Goal: Check status: Check status

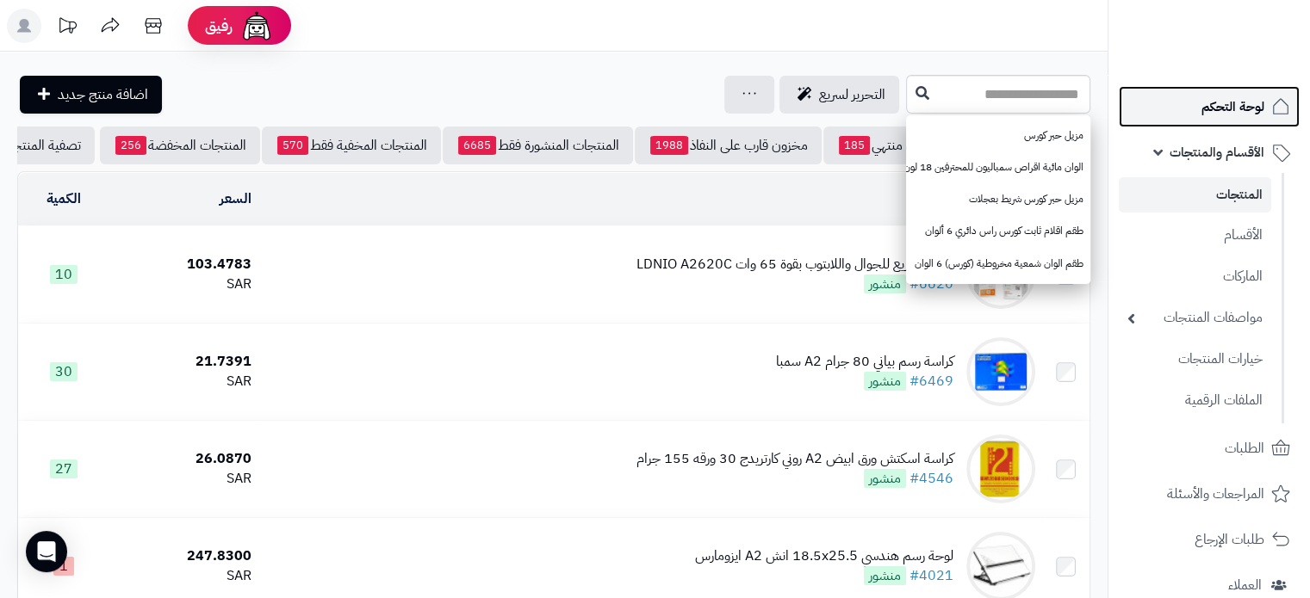
click at [1194, 108] on link "لوحة التحكم" at bounding box center [1208, 106] width 181 height 41
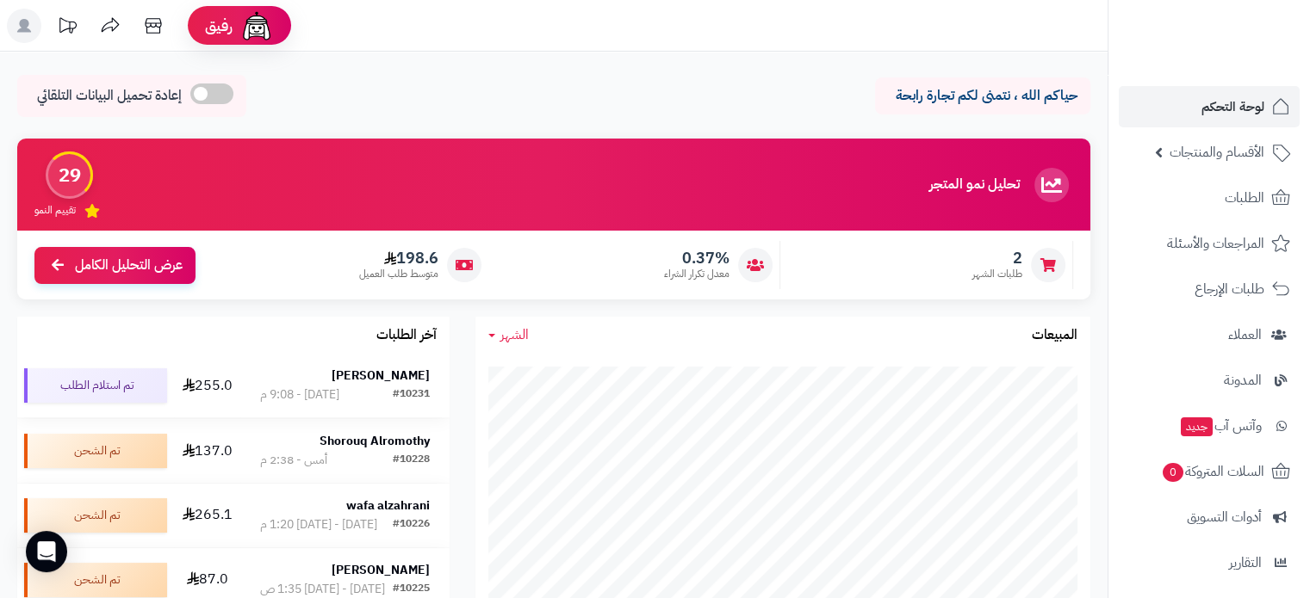
click at [411, 374] on strong "علي محمد" at bounding box center [380, 376] width 98 height 18
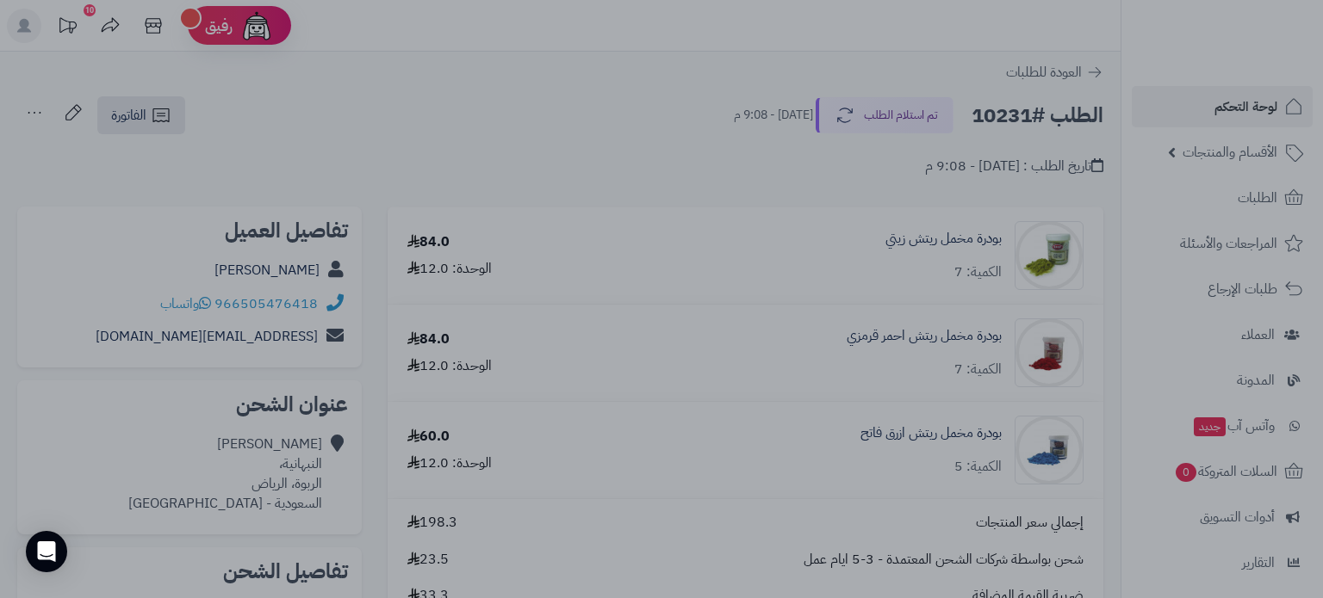
click at [599, 47] on div at bounding box center [661, 299] width 1323 height 598
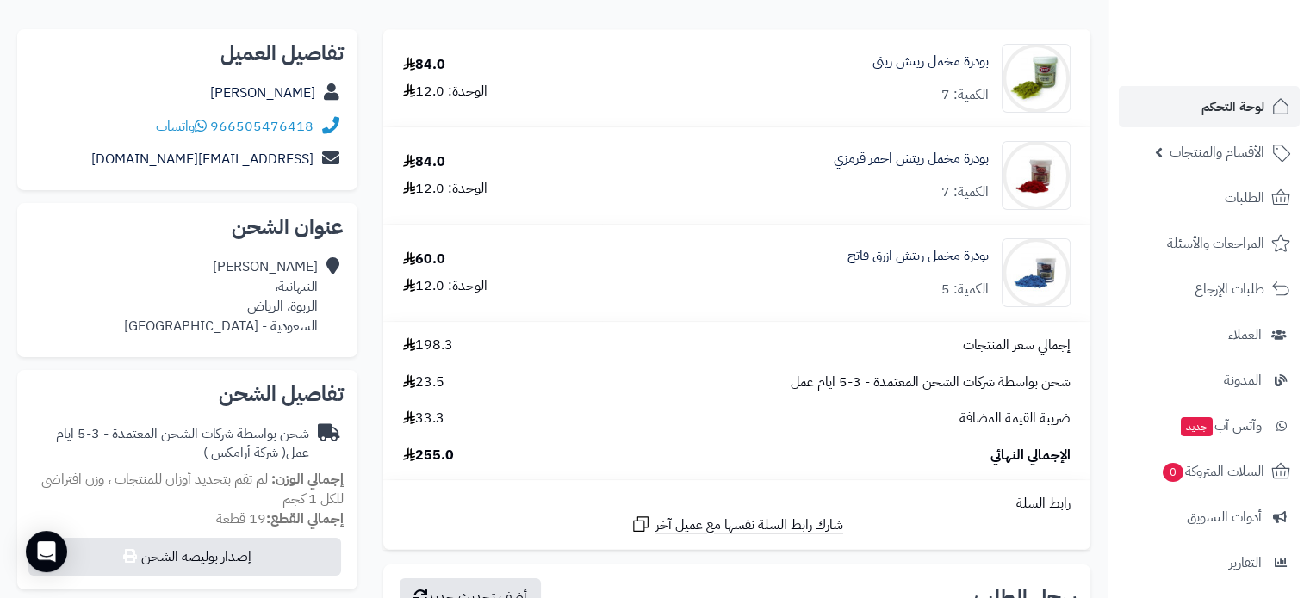
scroll to position [172, 0]
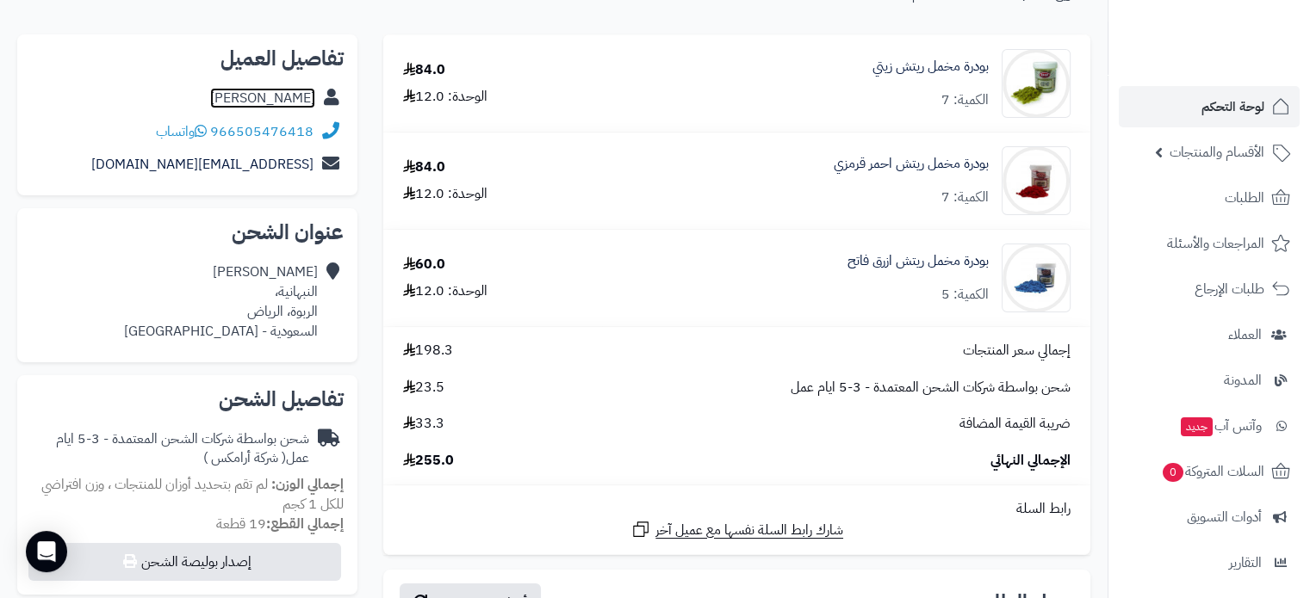
click at [289, 104] on link "علي محمد" at bounding box center [262, 98] width 105 height 21
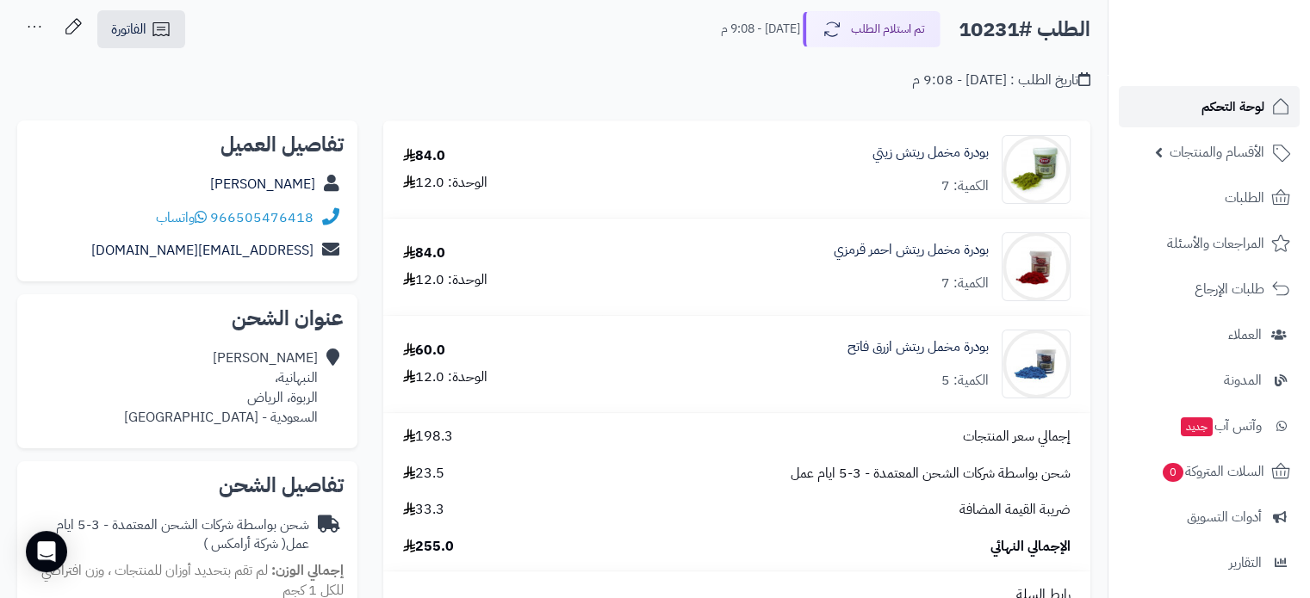
click at [1230, 102] on span "لوحة التحكم" at bounding box center [1232, 107] width 63 height 24
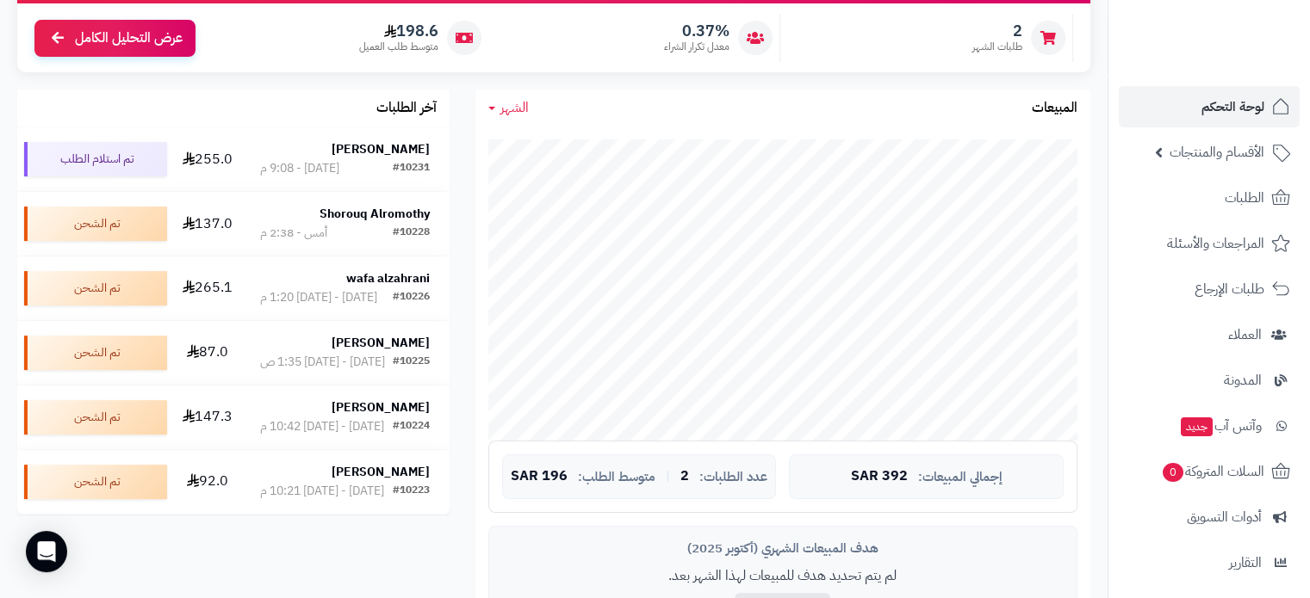
scroll to position [258, 0]
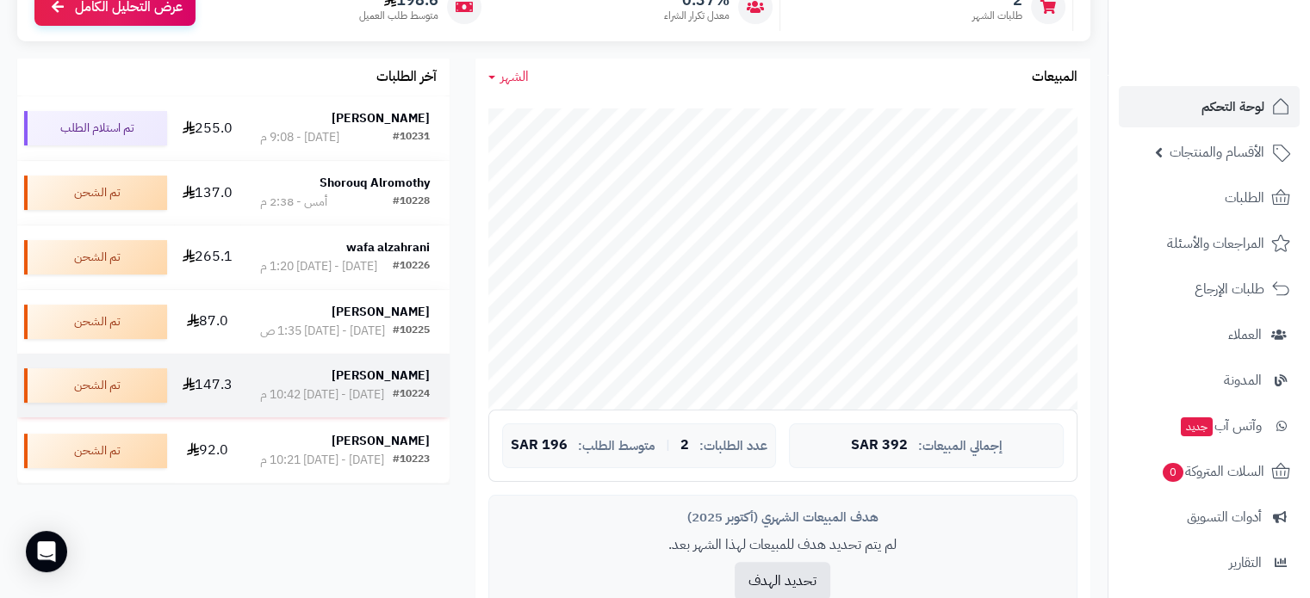
click at [401, 385] on strong "[PERSON_NAME]" at bounding box center [380, 376] width 98 height 18
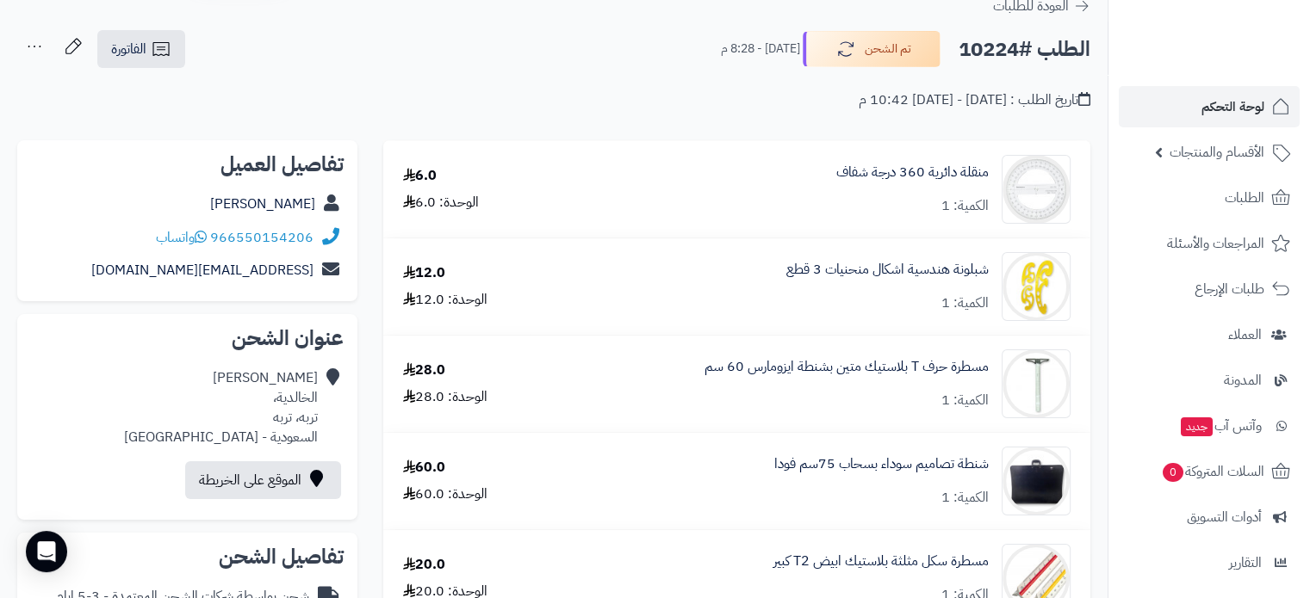
scroll to position [172, 0]
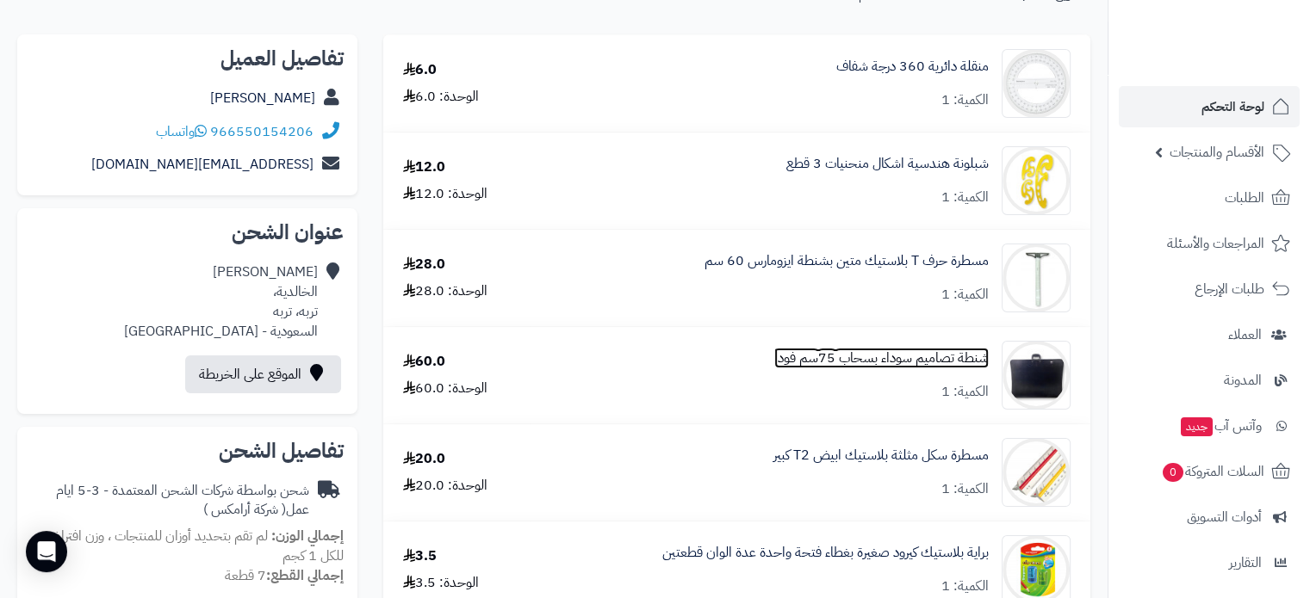
click at [809, 356] on link "شنطة تصاميم سوداء بسحاب 75سم فودا" at bounding box center [881, 359] width 214 height 20
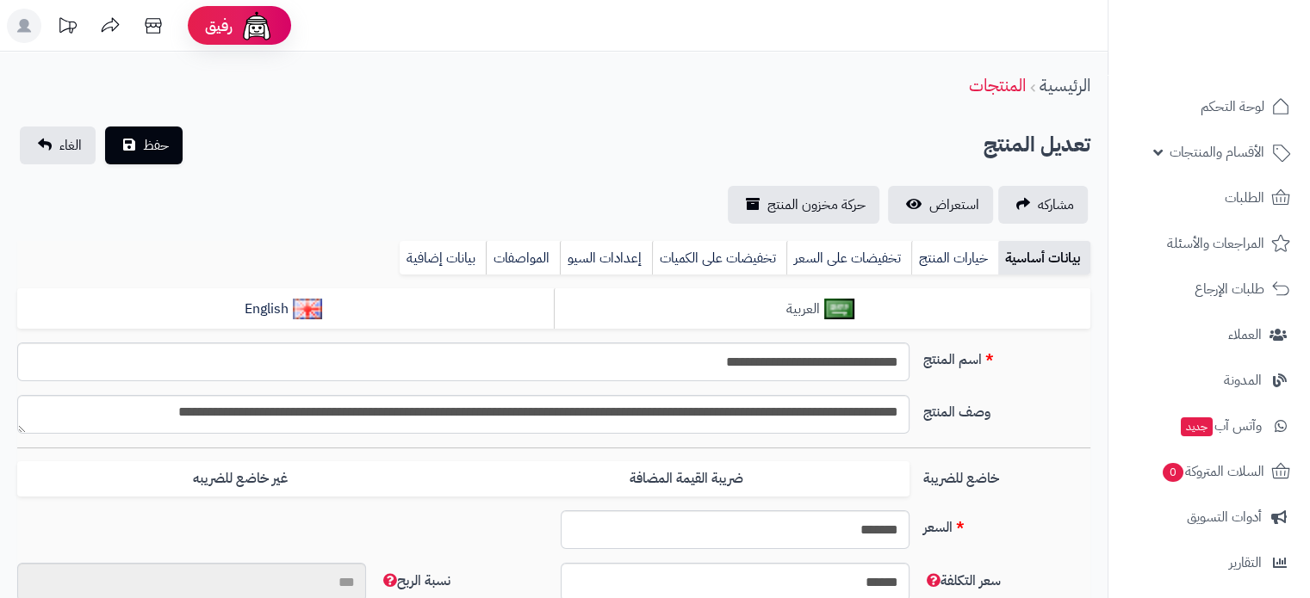
scroll to position [1777, 0]
type input "**"
type input "*********"
type input "*****"
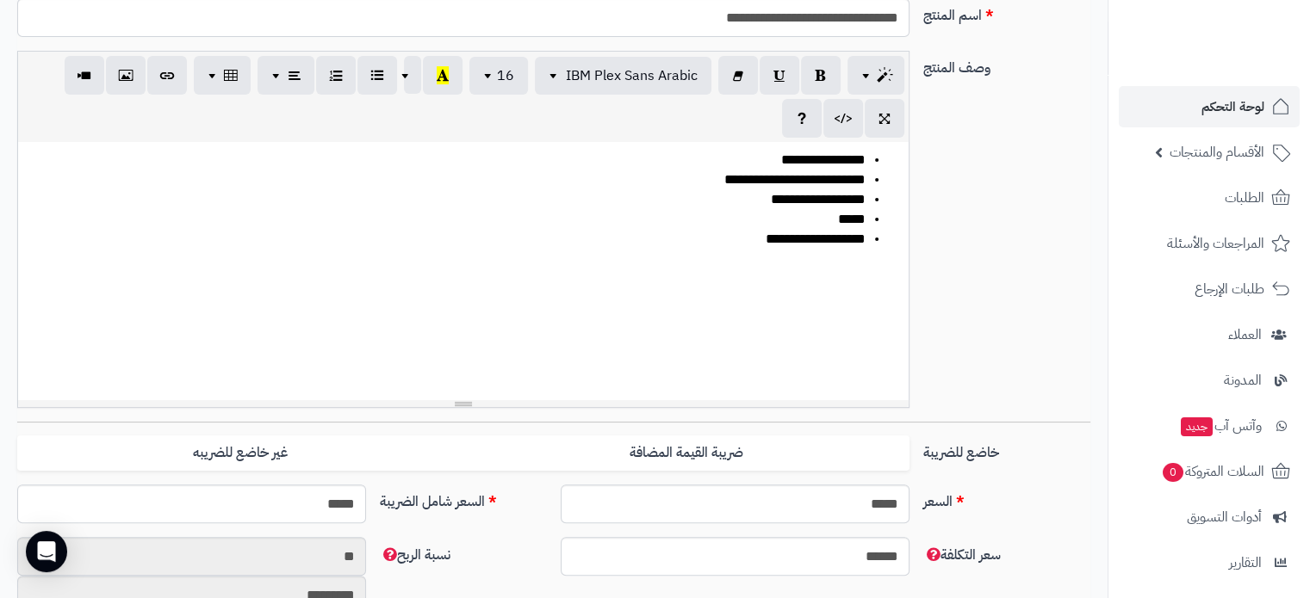
scroll to position [0, 0]
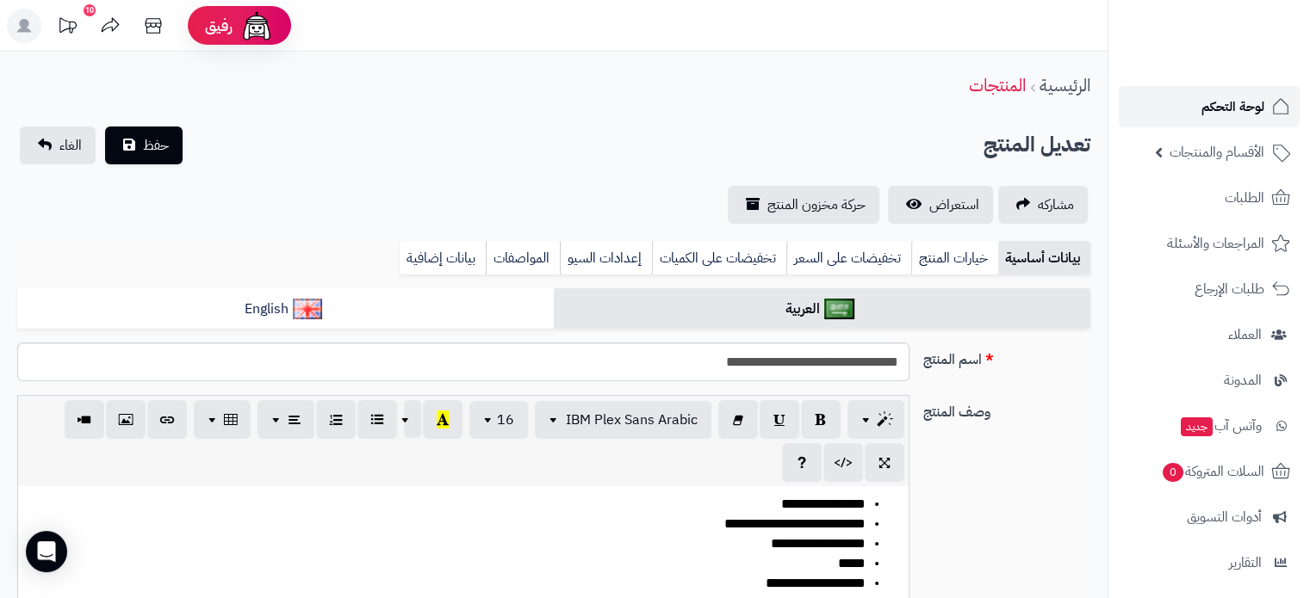
click at [1242, 109] on span "لوحة التحكم" at bounding box center [1232, 107] width 63 height 24
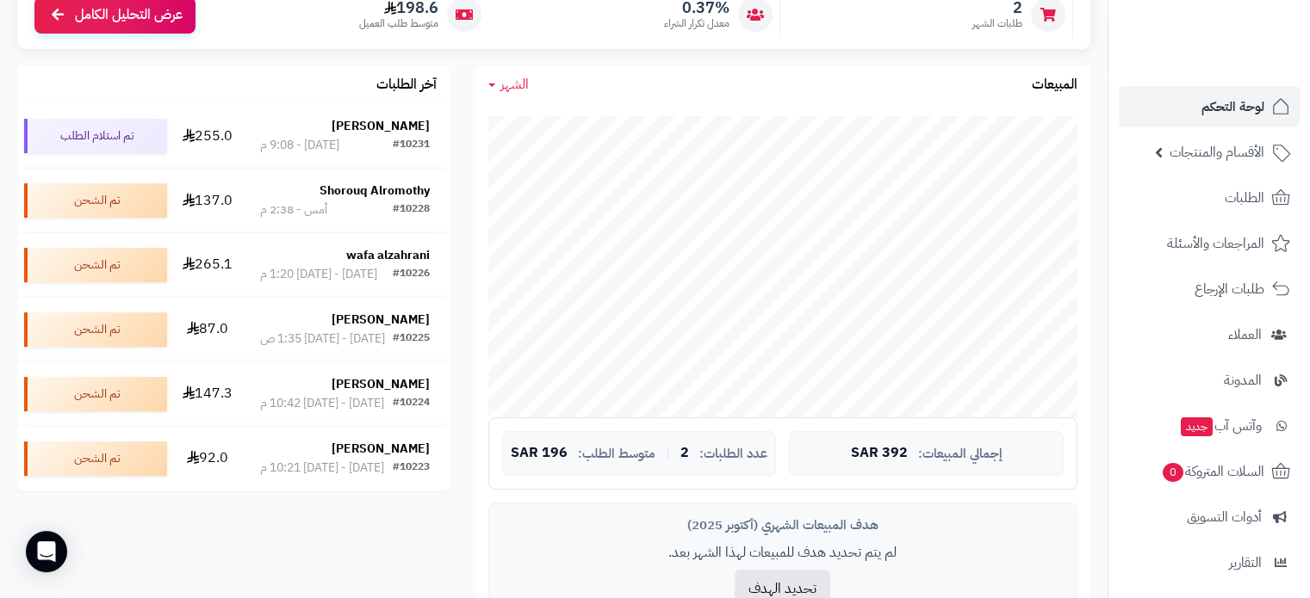
scroll to position [258, 0]
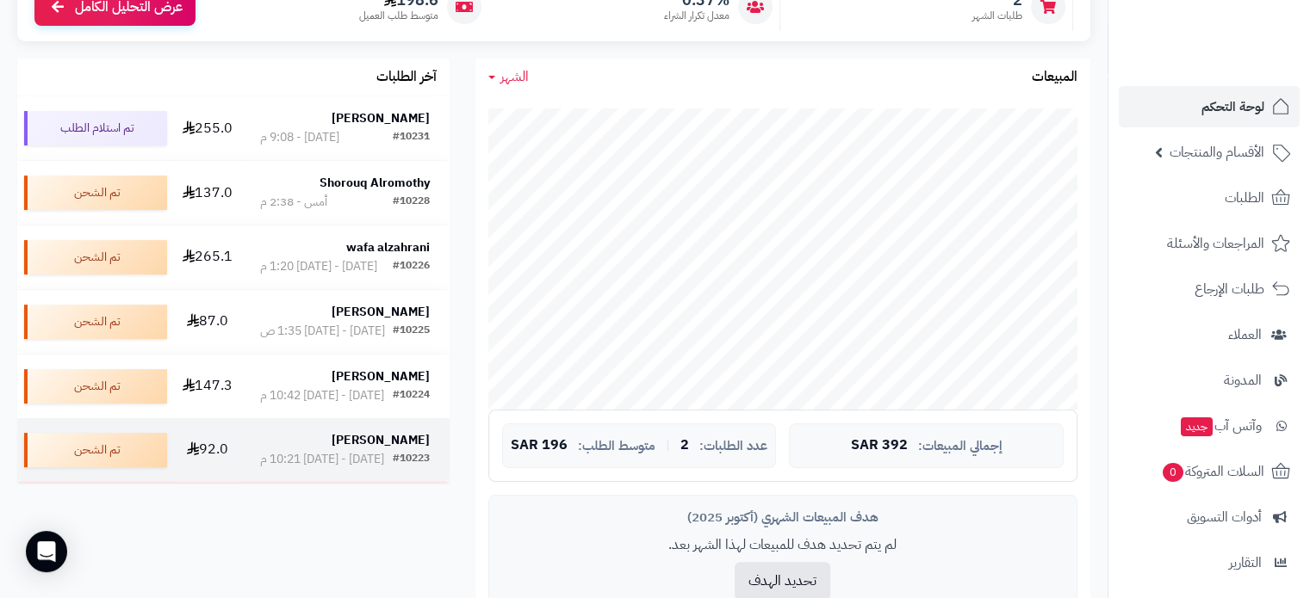
click at [379, 449] on strong "[PERSON_NAME]" at bounding box center [380, 440] width 98 height 18
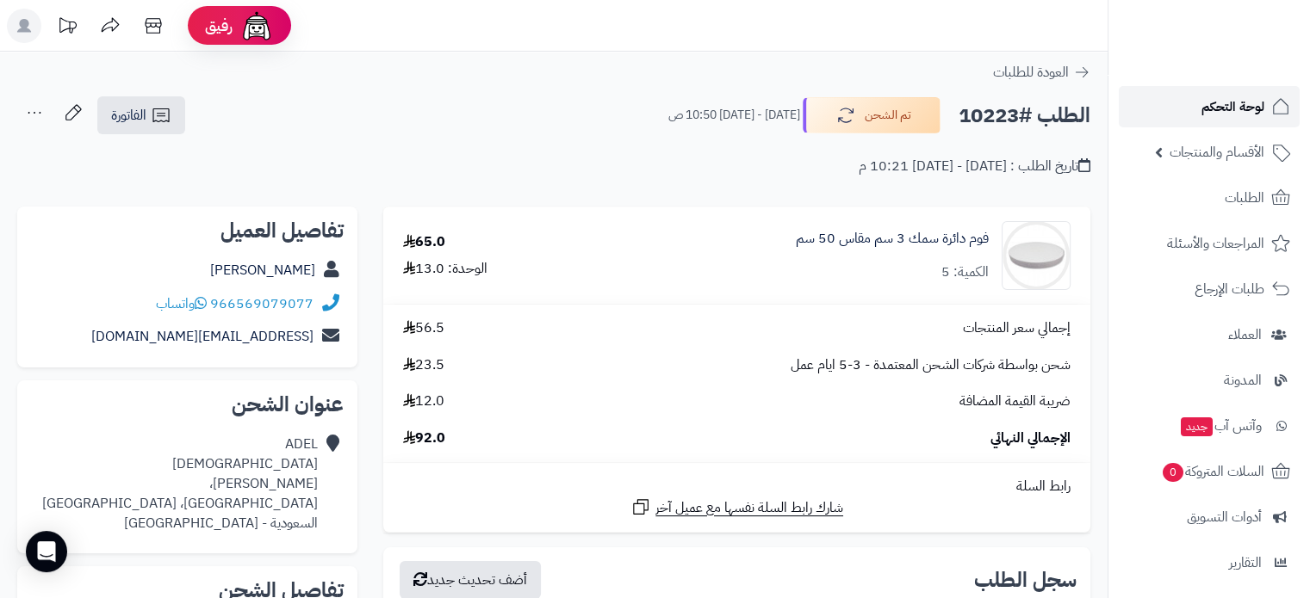
click at [1224, 108] on span "لوحة التحكم" at bounding box center [1232, 107] width 63 height 24
